Goal: Task Accomplishment & Management: Manage account settings

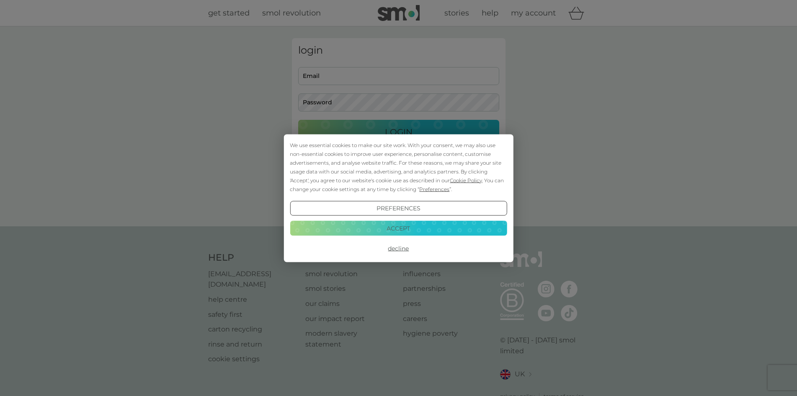
click at [327, 75] on div "We use essential cookies to make our site work. With your consent, we may also …" at bounding box center [398, 198] width 797 height 396
click at [395, 209] on button "Preferences" at bounding box center [398, 208] width 217 height 15
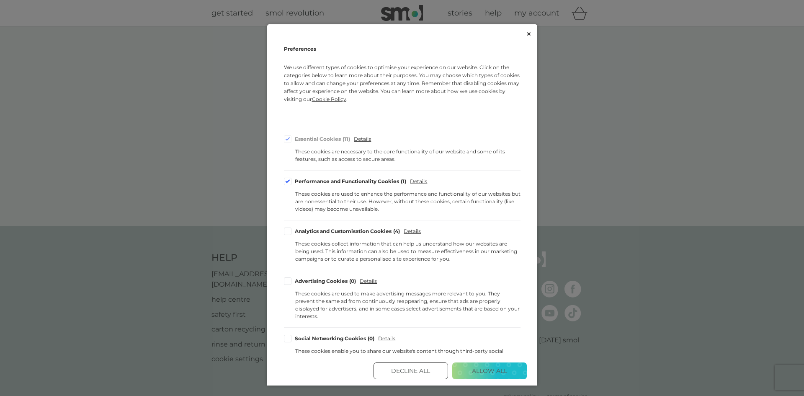
click at [410, 372] on button "Decline All" at bounding box center [411, 370] width 75 height 17
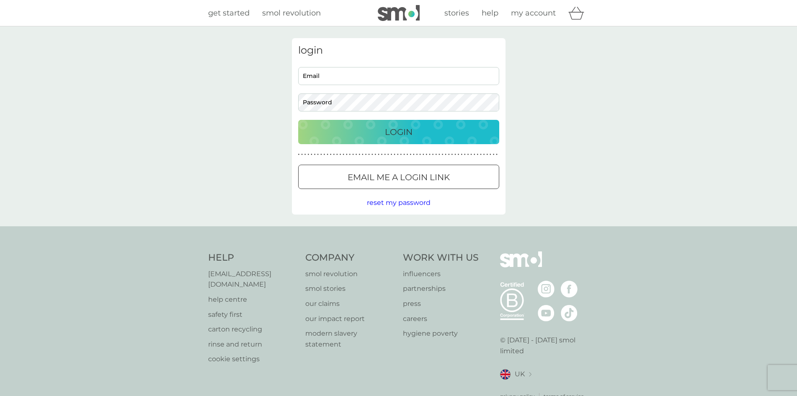
click at [324, 73] on input "Email" at bounding box center [398, 76] width 201 height 18
type input "annahammond@ymail.com"
click at [366, 134] on div "Login" at bounding box center [399, 131] width 184 height 13
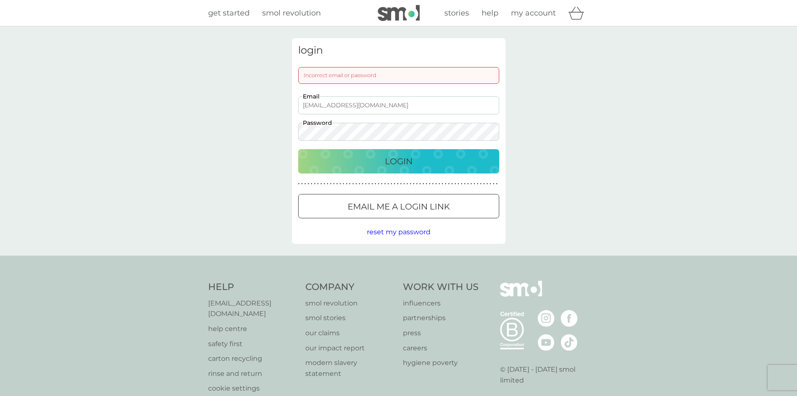
click at [379, 162] on div "Login" at bounding box center [399, 161] width 184 height 13
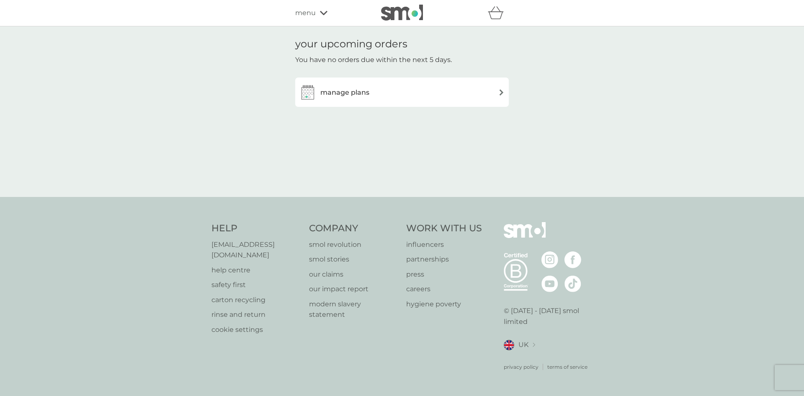
click at [367, 88] on h3 "manage plans" at bounding box center [344, 92] width 49 height 11
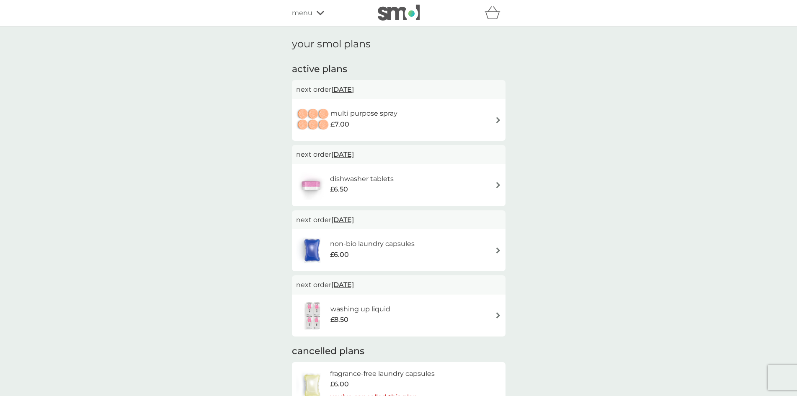
click at [496, 249] on img at bounding box center [498, 250] width 6 height 6
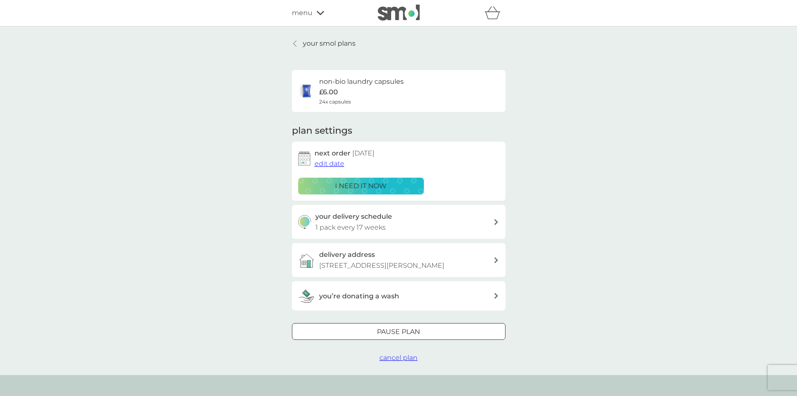
click at [331, 164] on span "edit date" at bounding box center [329, 164] width 30 height 8
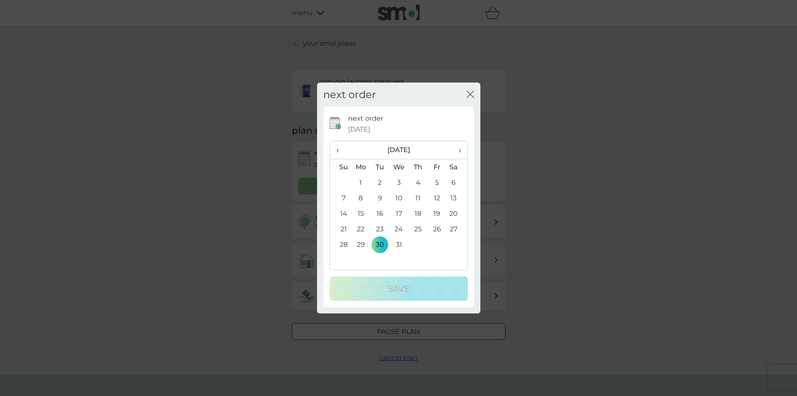
click at [460, 151] on span "›" at bounding box center [456, 150] width 8 height 18
click at [380, 198] on td "6" at bounding box center [379, 197] width 19 height 15
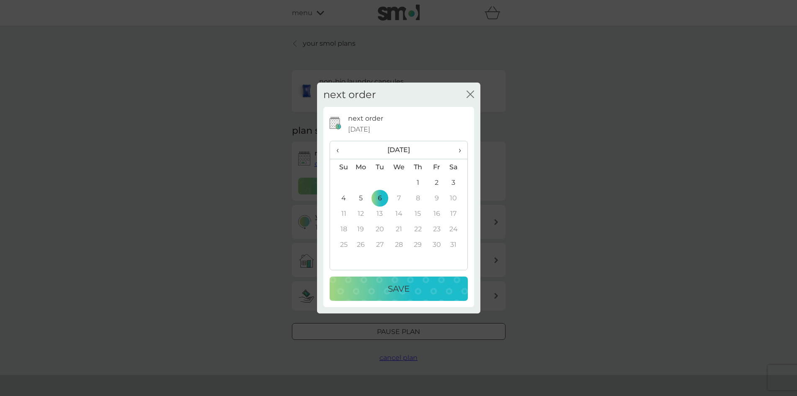
click at [411, 285] on div "Save" at bounding box center [398, 288] width 121 height 13
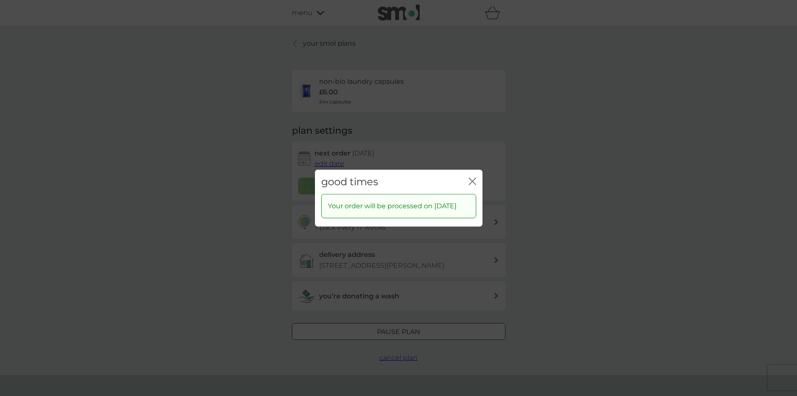
click at [472, 177] on icon "close" at bounding box center [473, 181] width 8 height 8
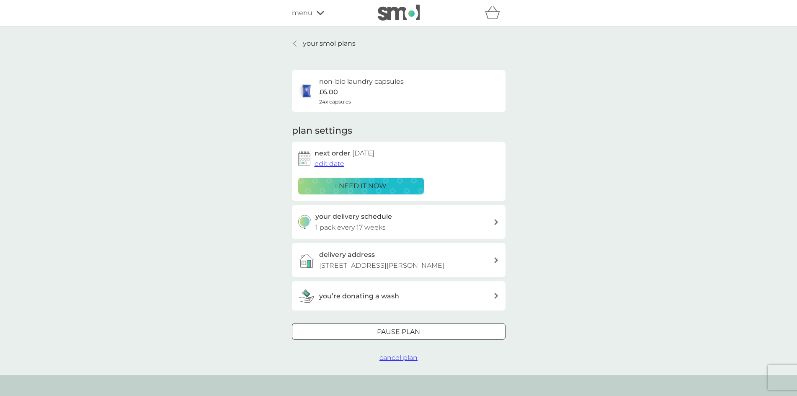
click at [321, 12] on icon at bounding box center [321, 12] width 8 height 5
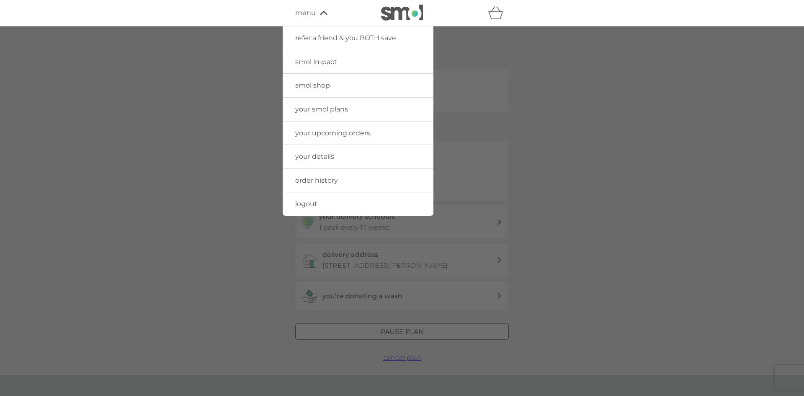
click at [329, 200] on link "logout" at bounding box center [358, 203] width 151 height 23
